Goal: Obtain resource: Download file/media

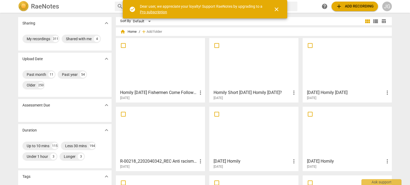
drag, startPoint x: 276, startPoint y: 7, endPoint x: 272, endPoint y: 7, distance: 4.0
click at [276, 7] on span "close" at bounding box center [276, 9] width 6 height 6
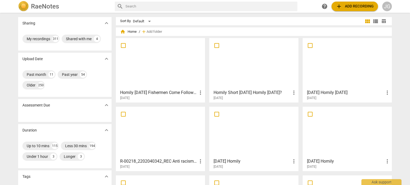
click at [130, 4] on input "text" at bounding box center [210, 6] width 170 height 9
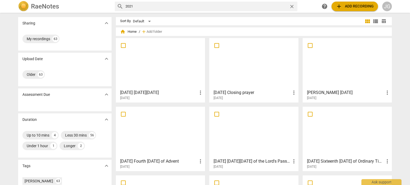
click at [126, 5] on input "2021" at bounding box center [205, 6] width 161 height 9
type input "[DATE]"
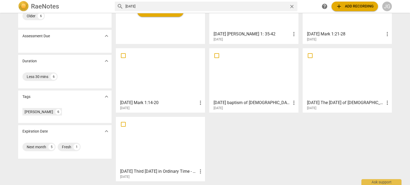
scroll to position [59, 0]
click at [340, 81] on div at bounding box center [346, 73] width 85 height 47
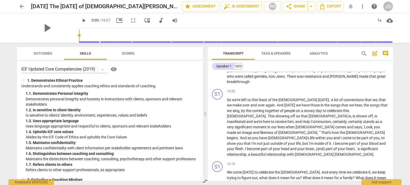
scroll to position [705, 0]
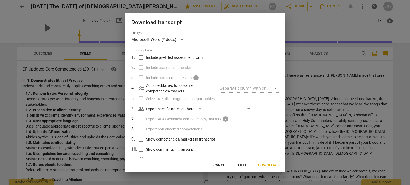
click at [270, 166] on span "Download" at bounding box center [268, 165] width 21 height 5
